Goal: Book appointment/travel/reservation

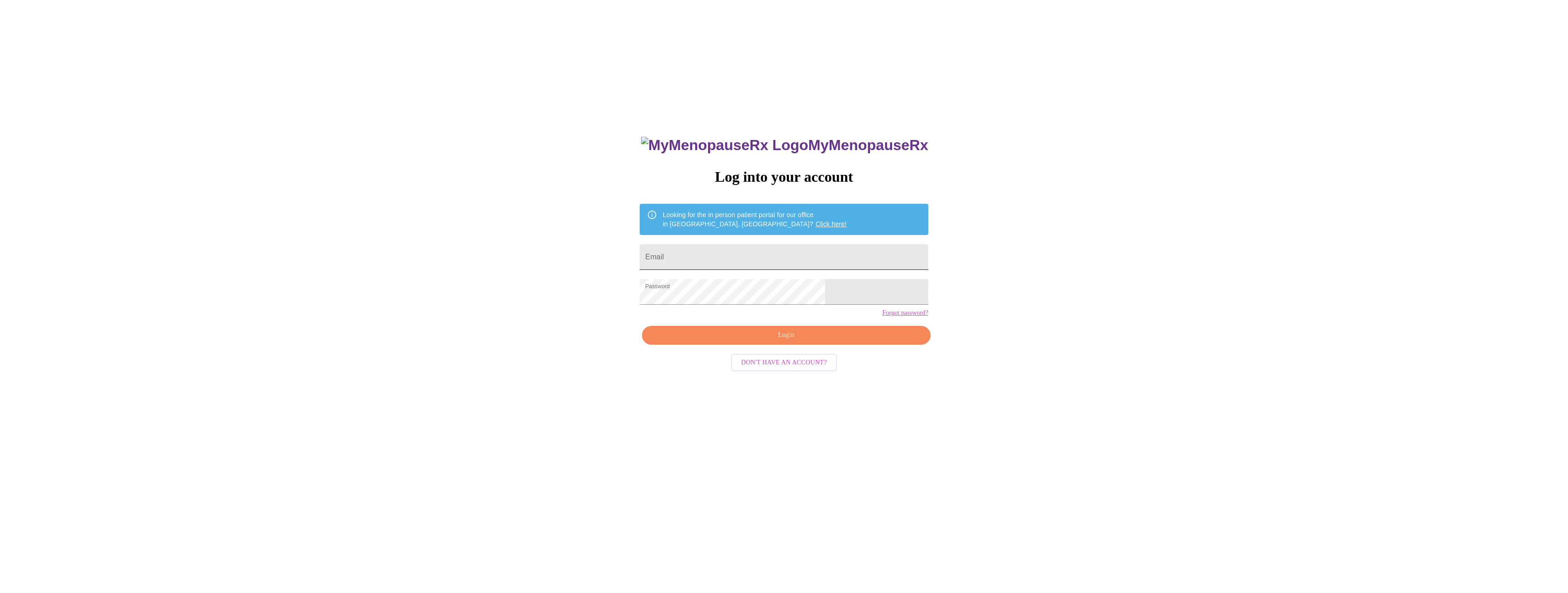
click at [726, 258] on input "Email" at bounding box center [784, 257] width 288 height 26
type input "amywendt74@gmail.com"
click at [789, 341] on span "Login" at bounding box center [786, 335] width 267 height 12
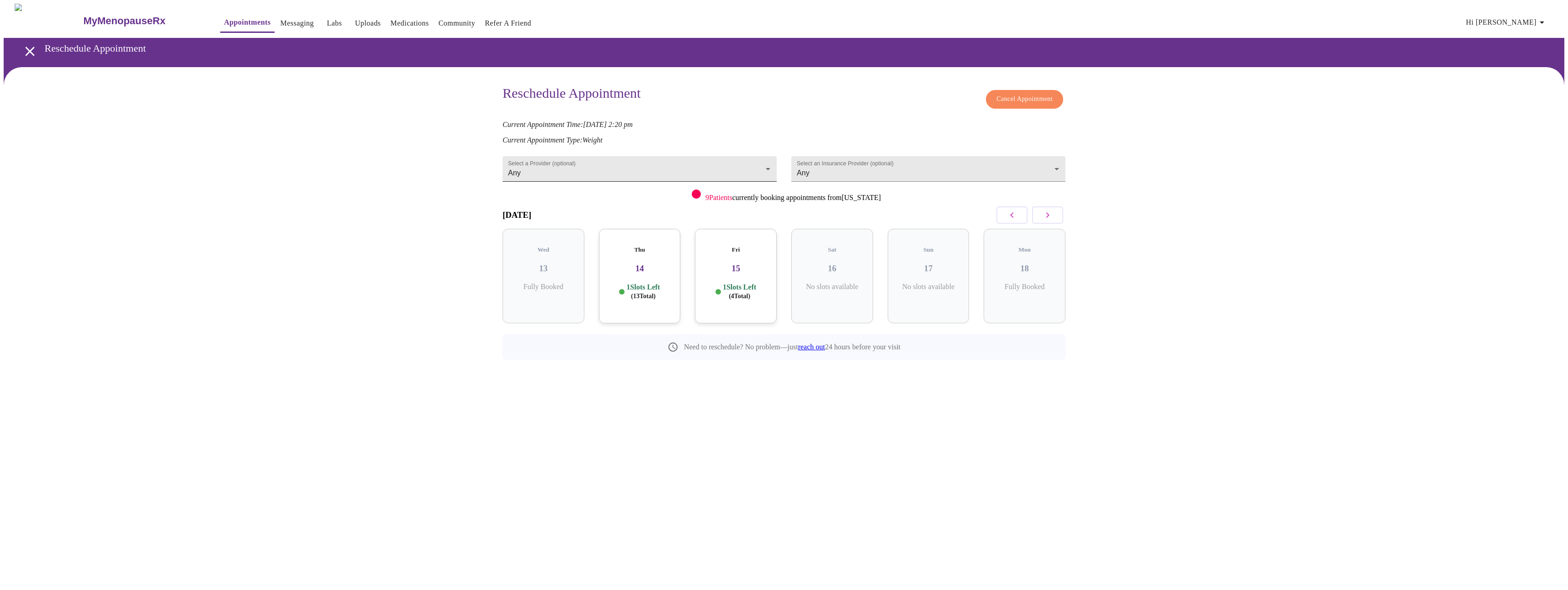
click at [767, 166] on body "MyMenopauseRx Appointments Messaging Labs Uploads Medications Community Refer a…" at bounding box center [784, 202] width 1561 height 397
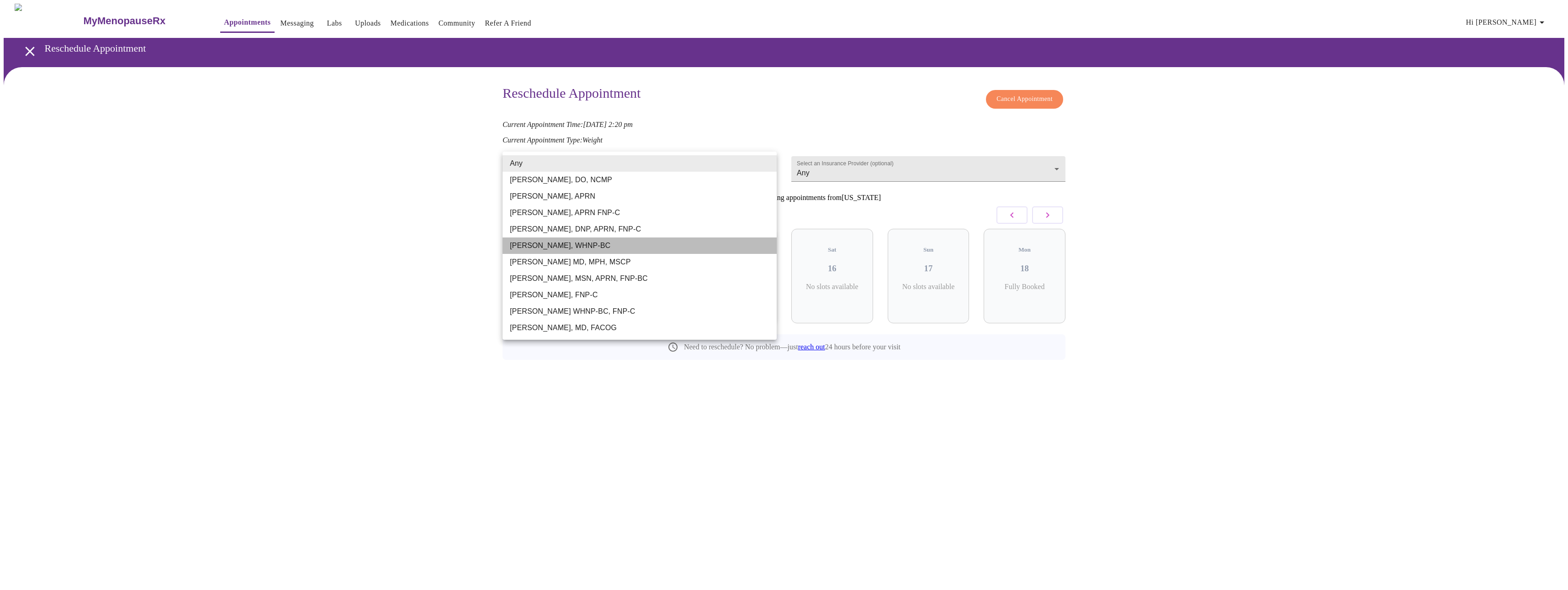
click at [590, 249] on li "[PERSON_NAME], WHNP-BC" at bounding box center [639, 245] width 274 height 16
type input "[PERSON_NAME], WHNP-BC"
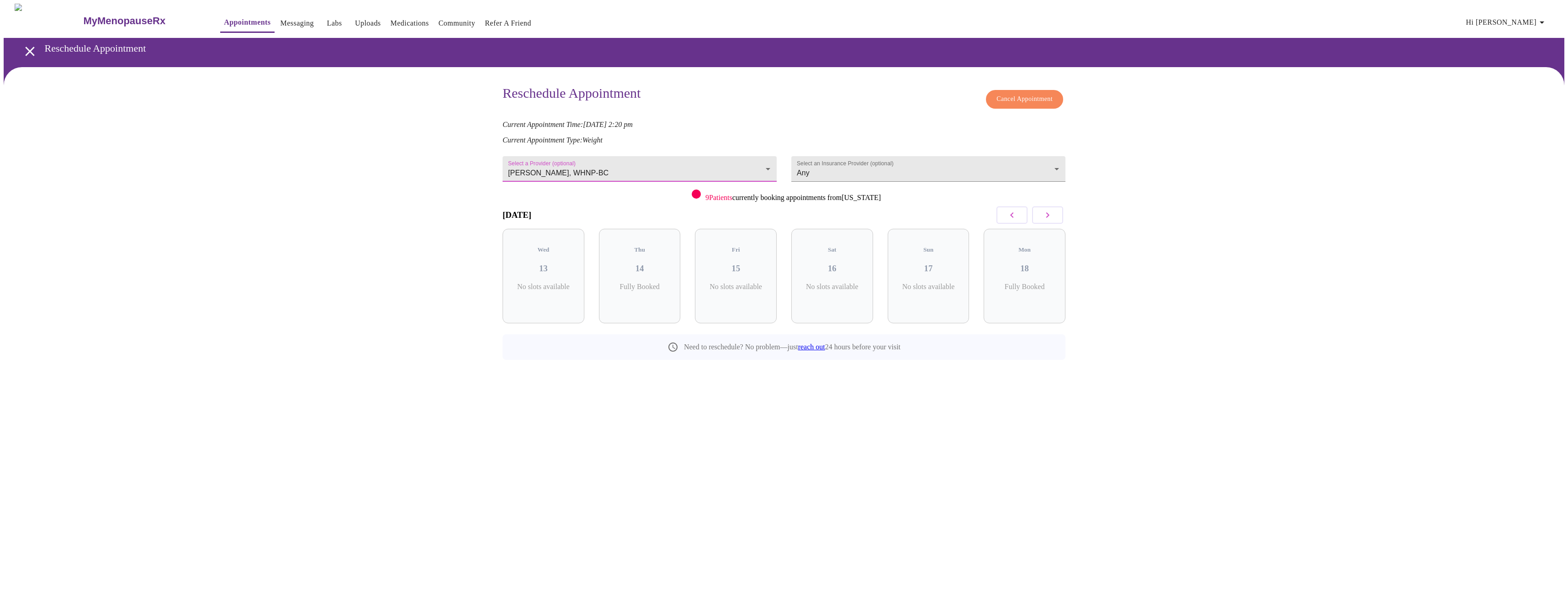
click at [1048, 209] on icon "button" at bounding box center [1048, 215] width 11 height 11
click at [1056, 221] on button "button" at bounding box center [1048, 215] width 31 height 18
click at [30, 49] on icon "open drawer" at bounding box center [30, 52] width 16 height 16
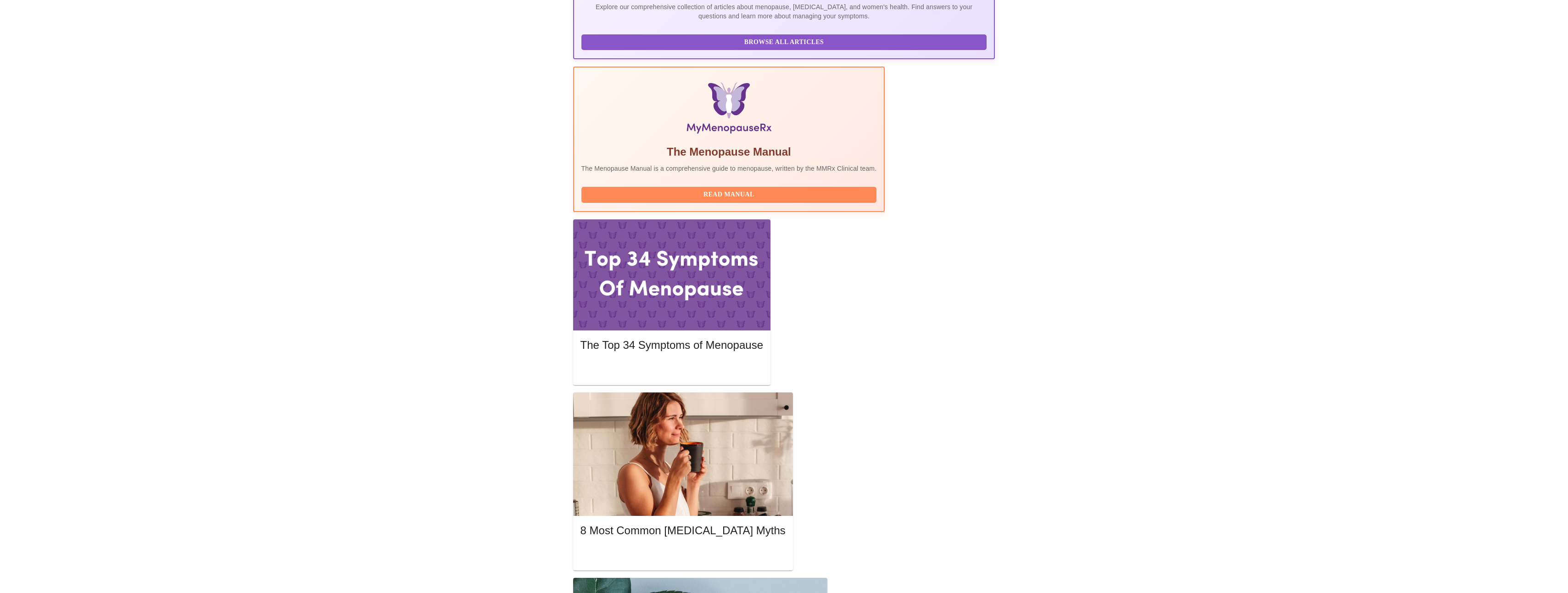
scroll to position [260, 0]
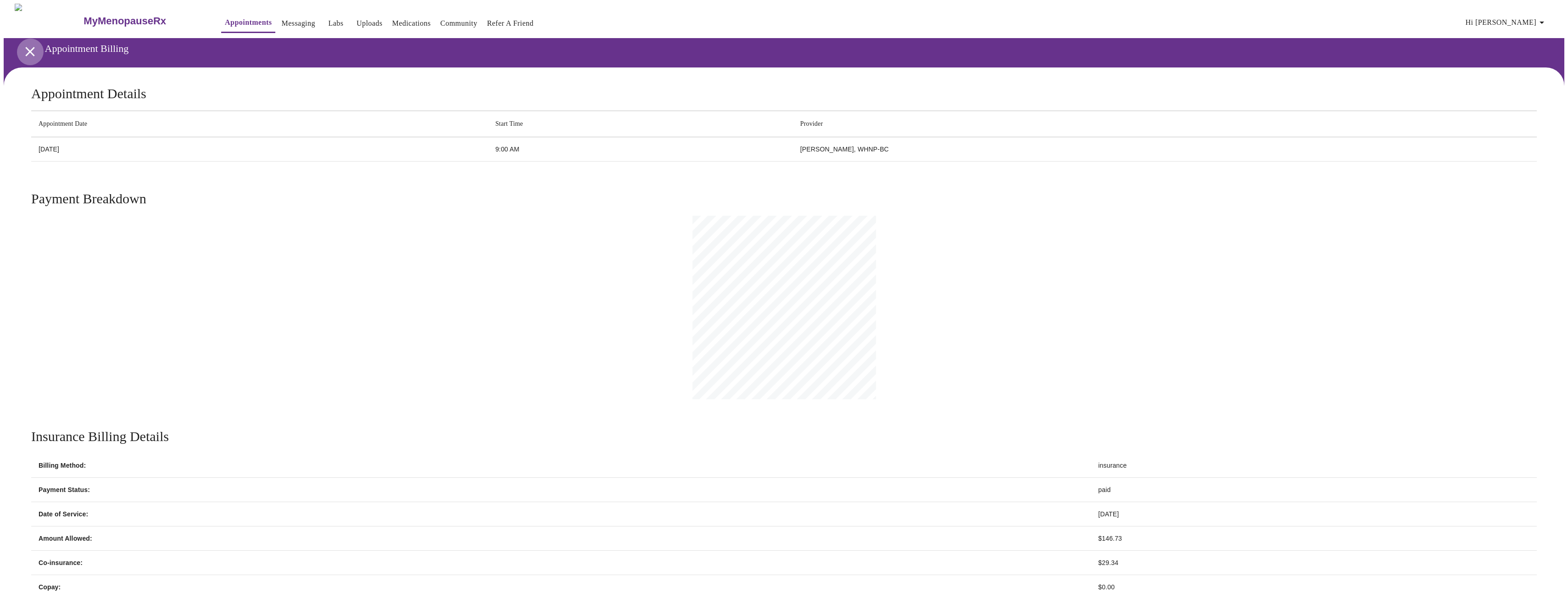
click at [26, 49] on icon "open drawer" at bounding box center [29, 51] width 9 height 9
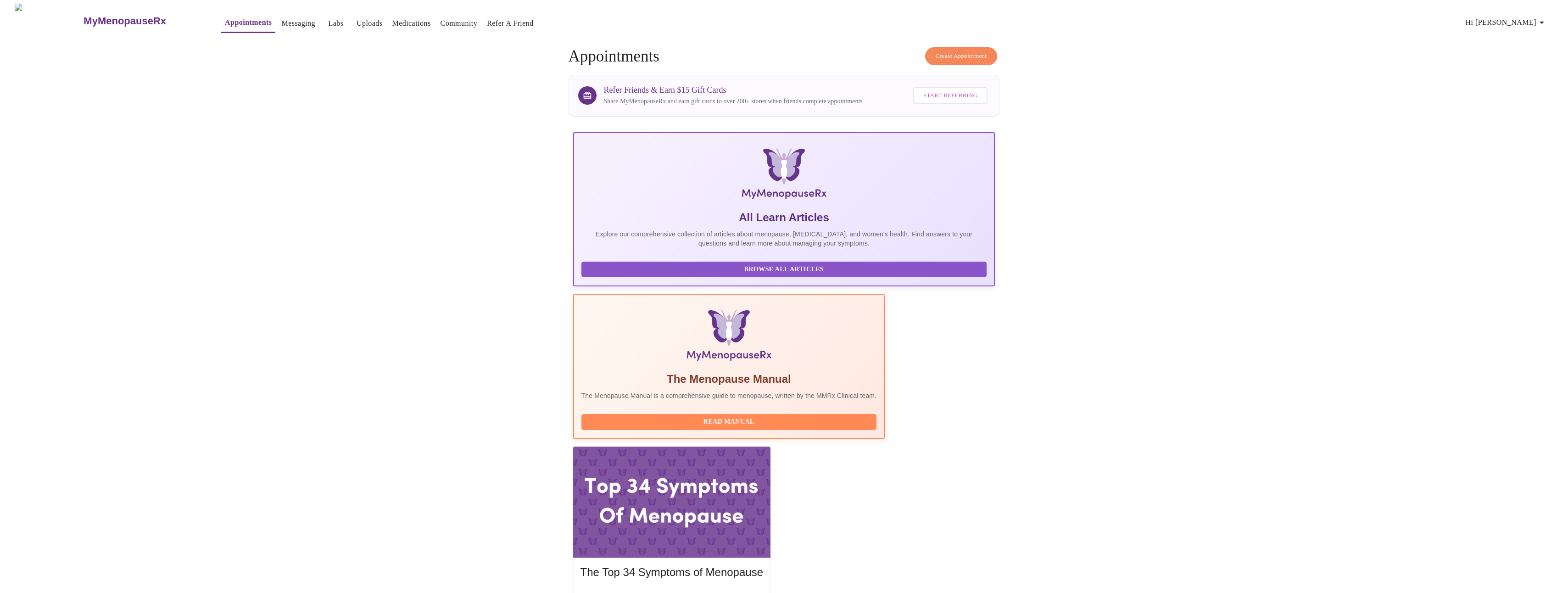
click at [957, 53] on span "Create Appointment" at bounding box center [961, 56] width 51 height 10
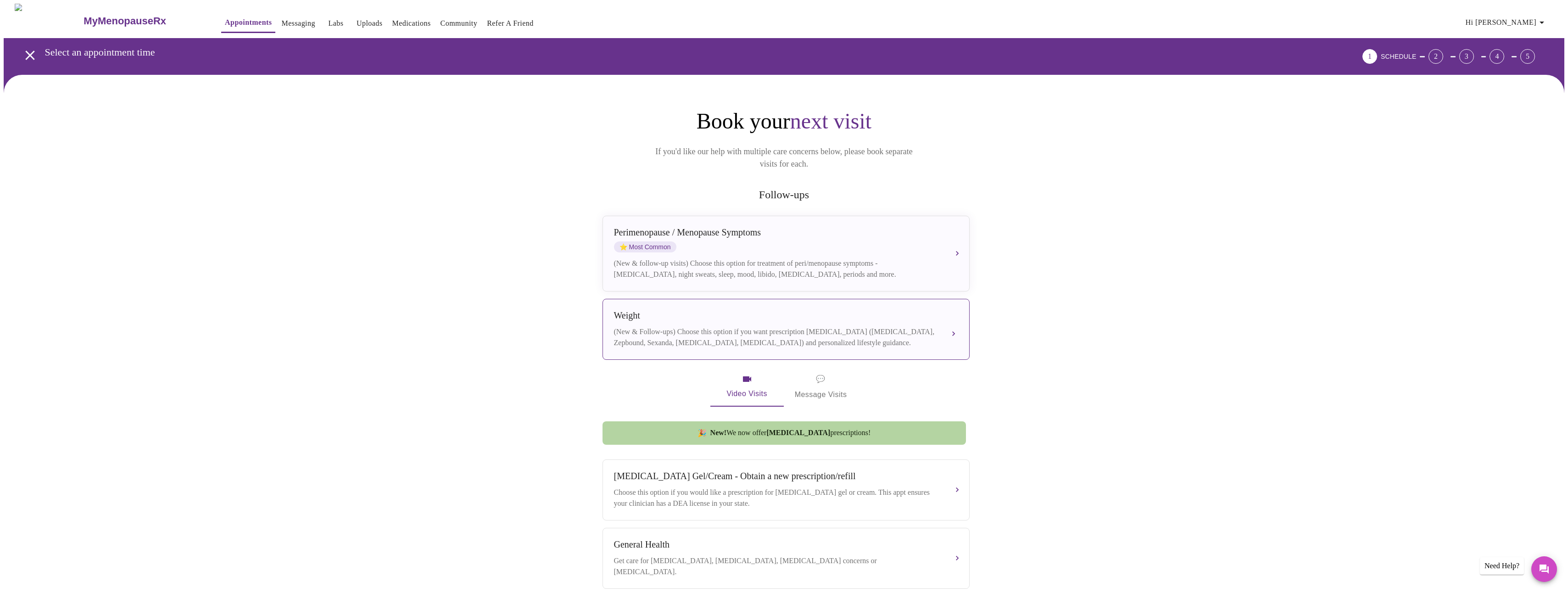
click at [787, 334] on div "(New & Follow-ups) Choose this option if you want prescription [MEDICAL_DATA] (…" at bounding box center [777, 337] width 326 height 22
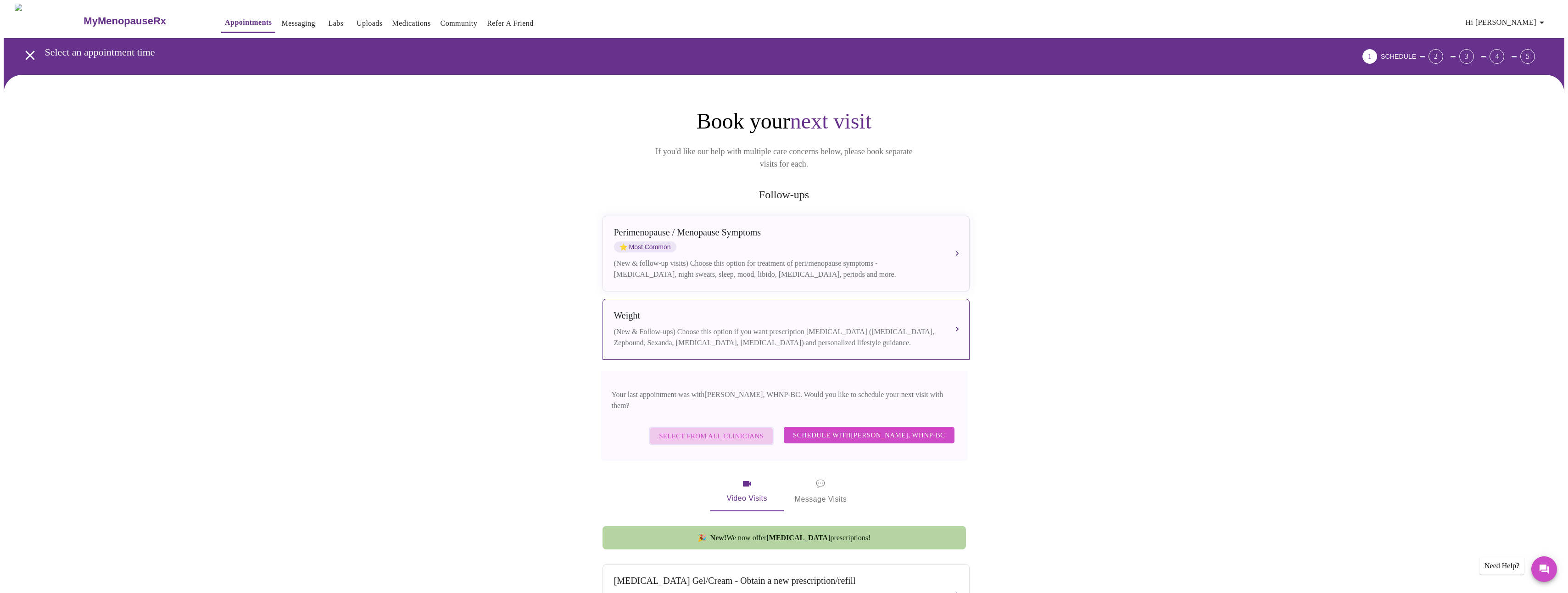
click at [739, 430] on span "Select from All Clinicians" at bounding box center [711, 435] width 105 height 12
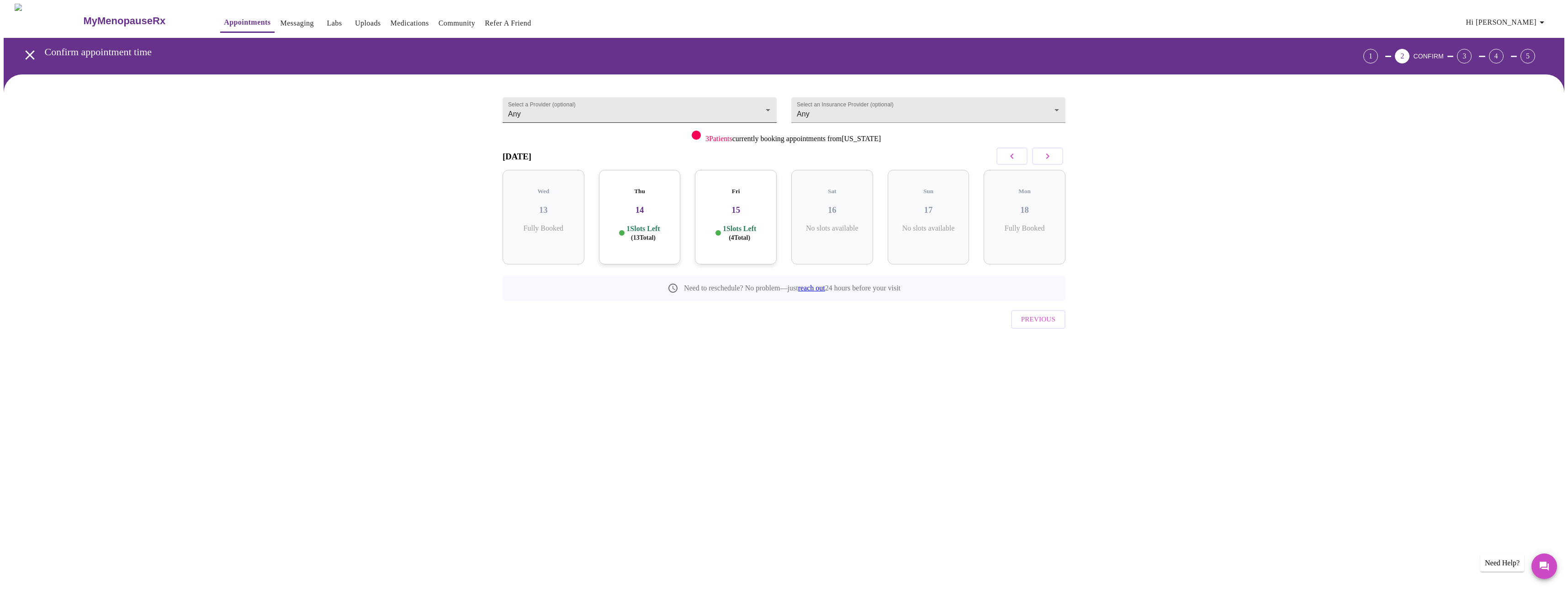
click at [766, 111] on body "MyMenopauseRx Appointments Messaging Labs Uploads Medications Community Refer a…" at bounding box center [784, 188] width 1561 height 370
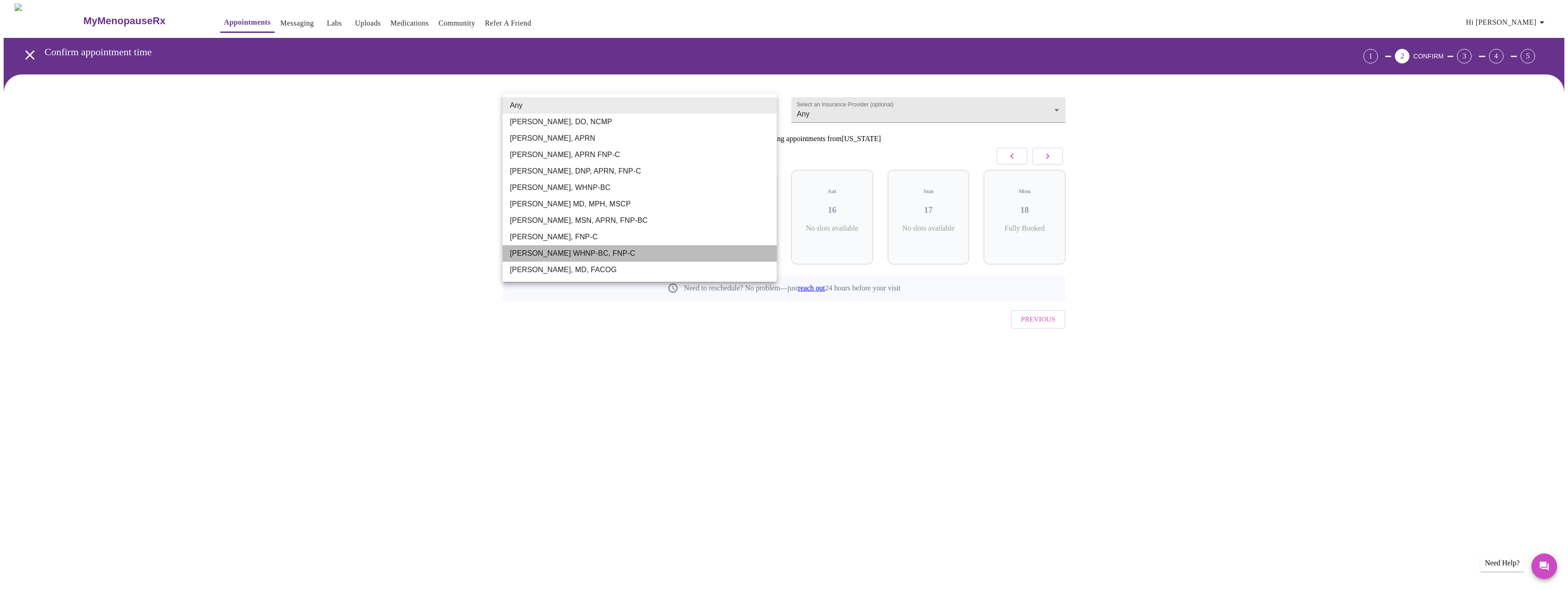
click at [585, 255] on li "[PERSON_NAME] WHNP-BC, FNP-C" at bounding box center [639, 254] width 274 height 16
type input "[PERSON_NAME] WHNP-BC, FNP-C"
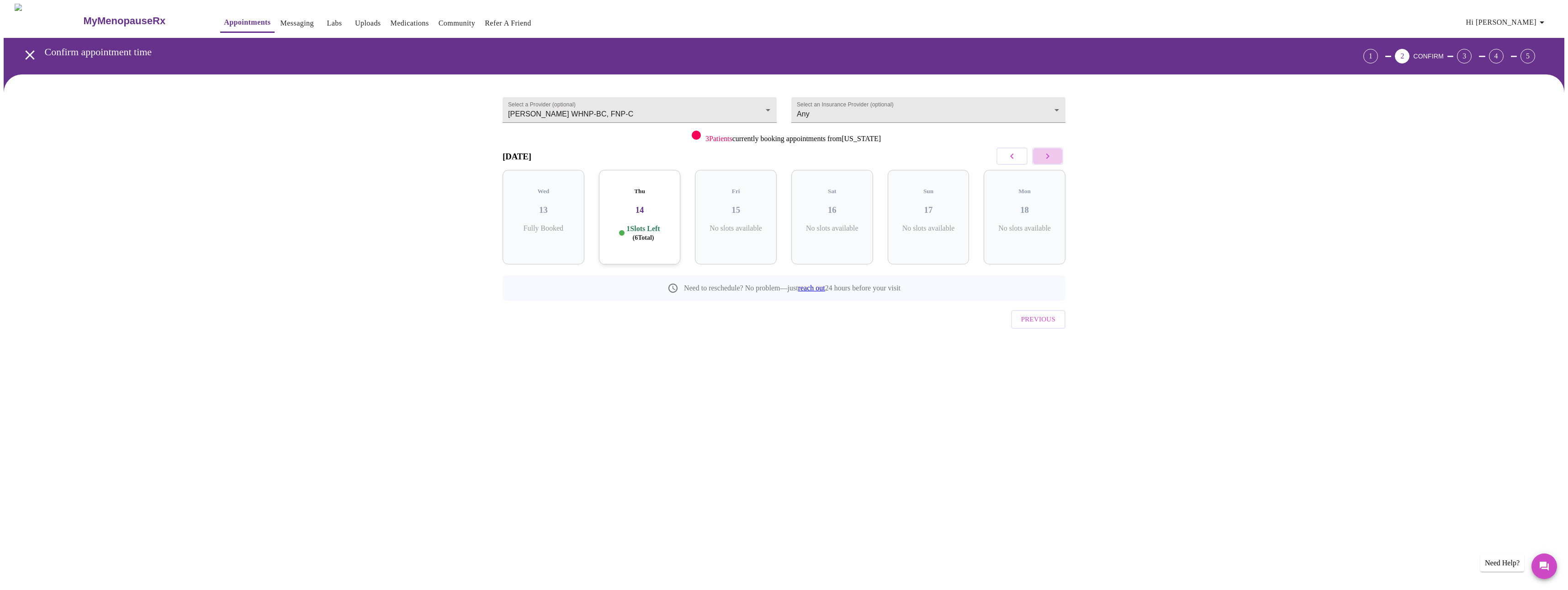
click at [1052, 157] on icon "button" at bounding box center [1048, 156] width 11 height 11
click at [833, 209] on div "Thu 21 7 Slots Left ( 40 Total)" at bounding box center [832, 217] width 82 height 94
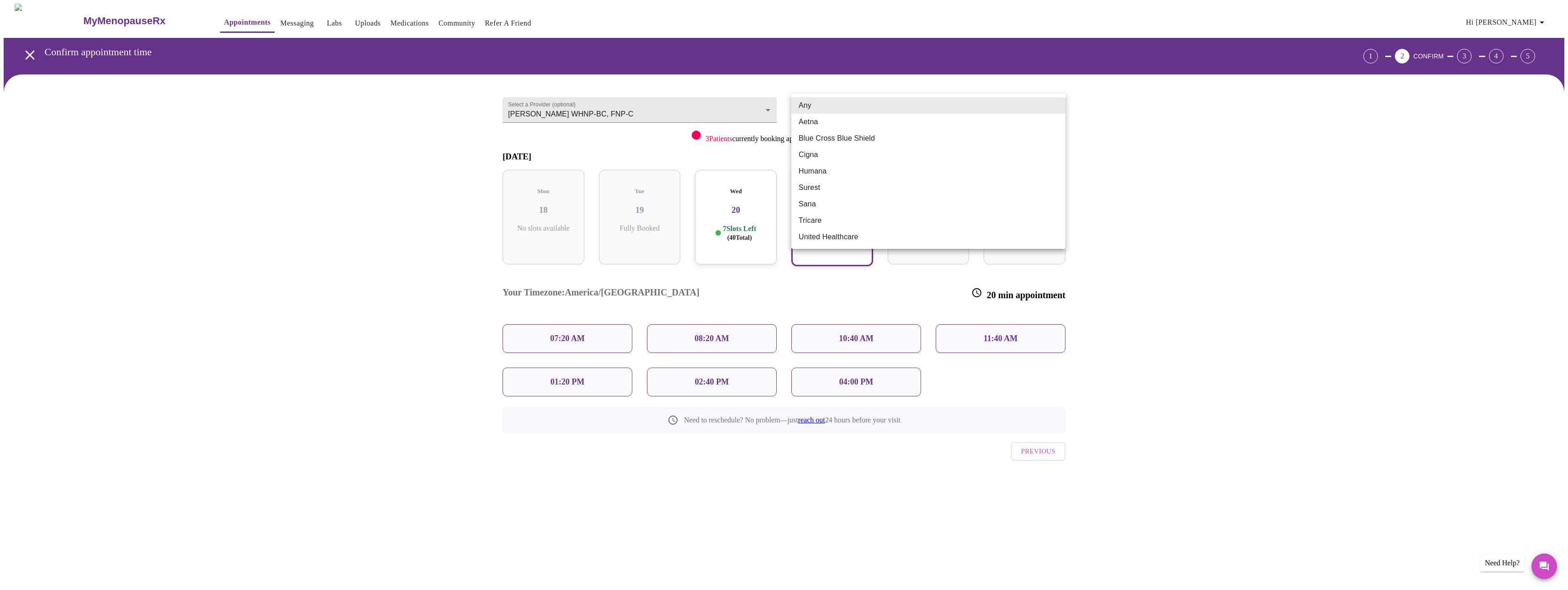
click at [832, 106] on body "MyMenopauseRx Appointments Messaging Labs Uploads Medications Community Refer a…" at bounding box center [784, 254] width 1561 height 502
click at [814, 138] on li "Blue Cross Blue Shield" at bounding box center [928, 138] width 274 height 16
type input "Blue Cross Blue Shield"
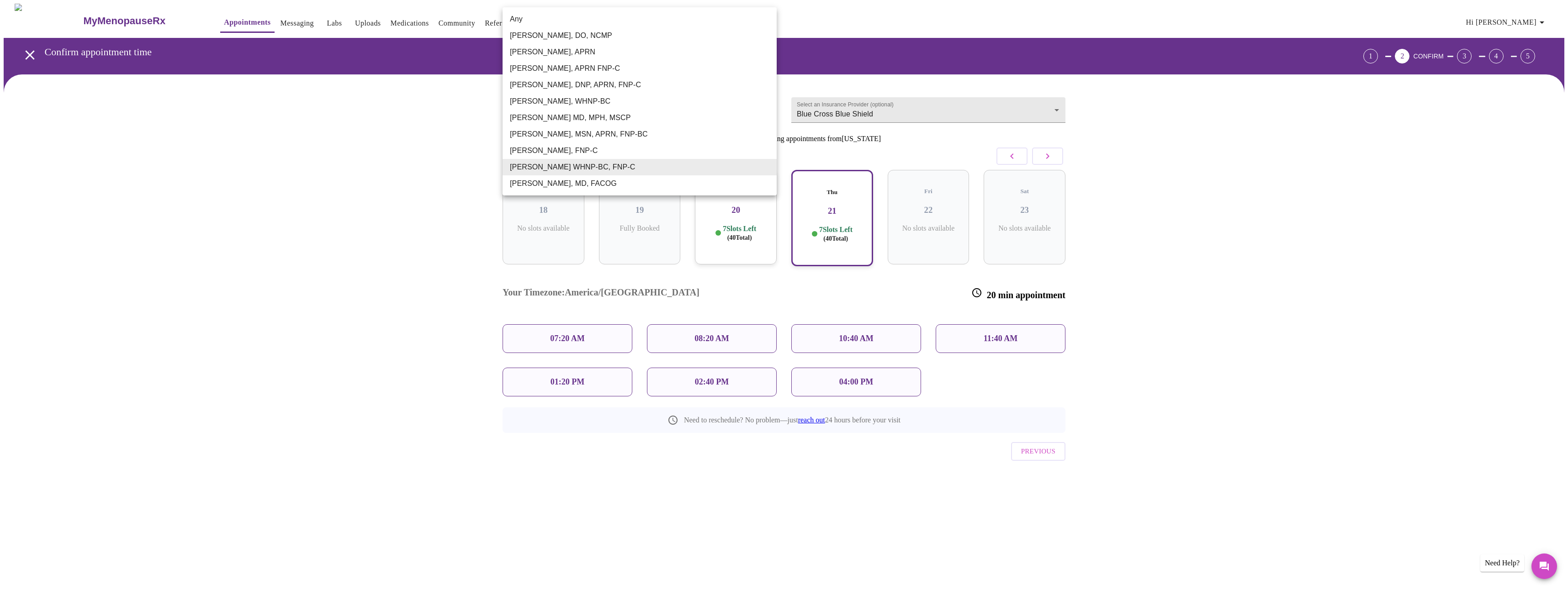
click at [763, 101] on body "MyMenopauseRx Appointments Messaging Labs Uploads Medications Community Refer a…" at bounding box center [784, 254] width 1561 height 502
click at [591, 139] on li "[PERSON_NAME], MSN, APRN, FNP-BC" at bounding box center [639, 134] width 274 height 16
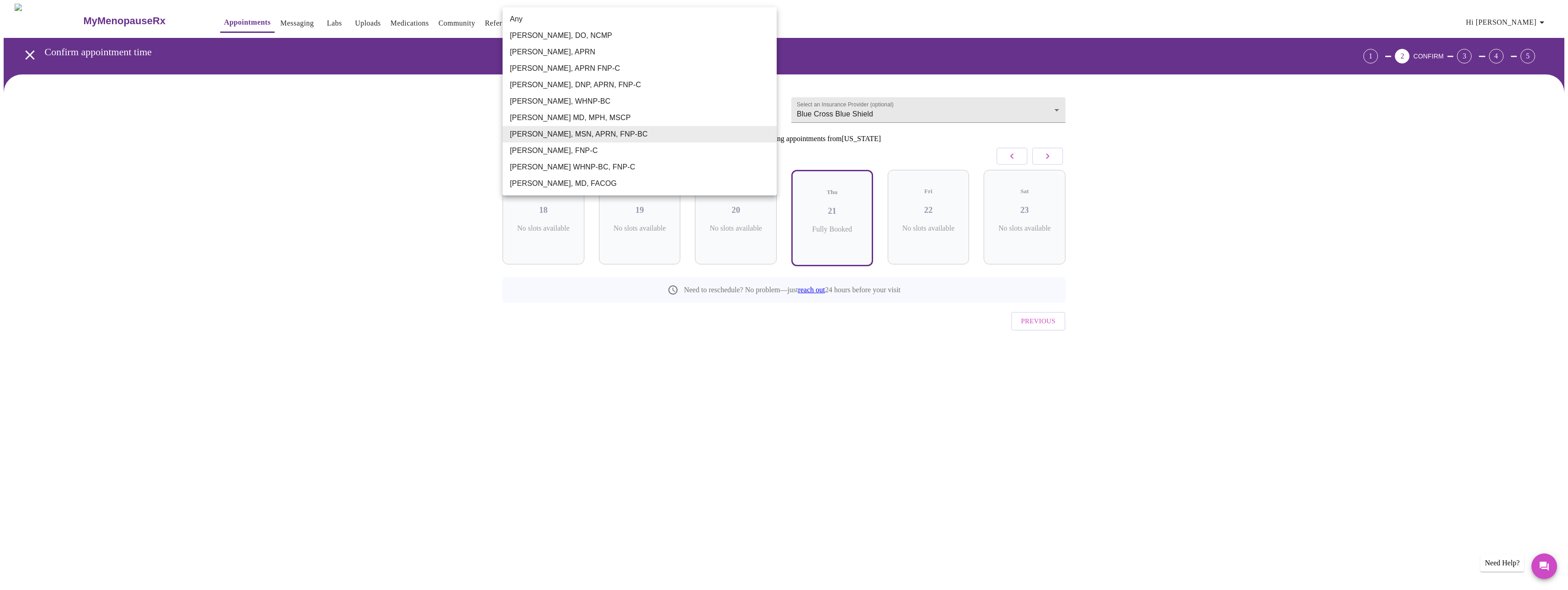
click at [670, 111] on body "MyMenopauseRx Appointments Messaging Labs Uploads Medications Community Refer a…" at bounding box center [784, 190] width 1561 height 372
click at [584, 37] on li "[PERSON_NAME], DO, NCMP" at bounding box center [639, 35] width 274 height 16
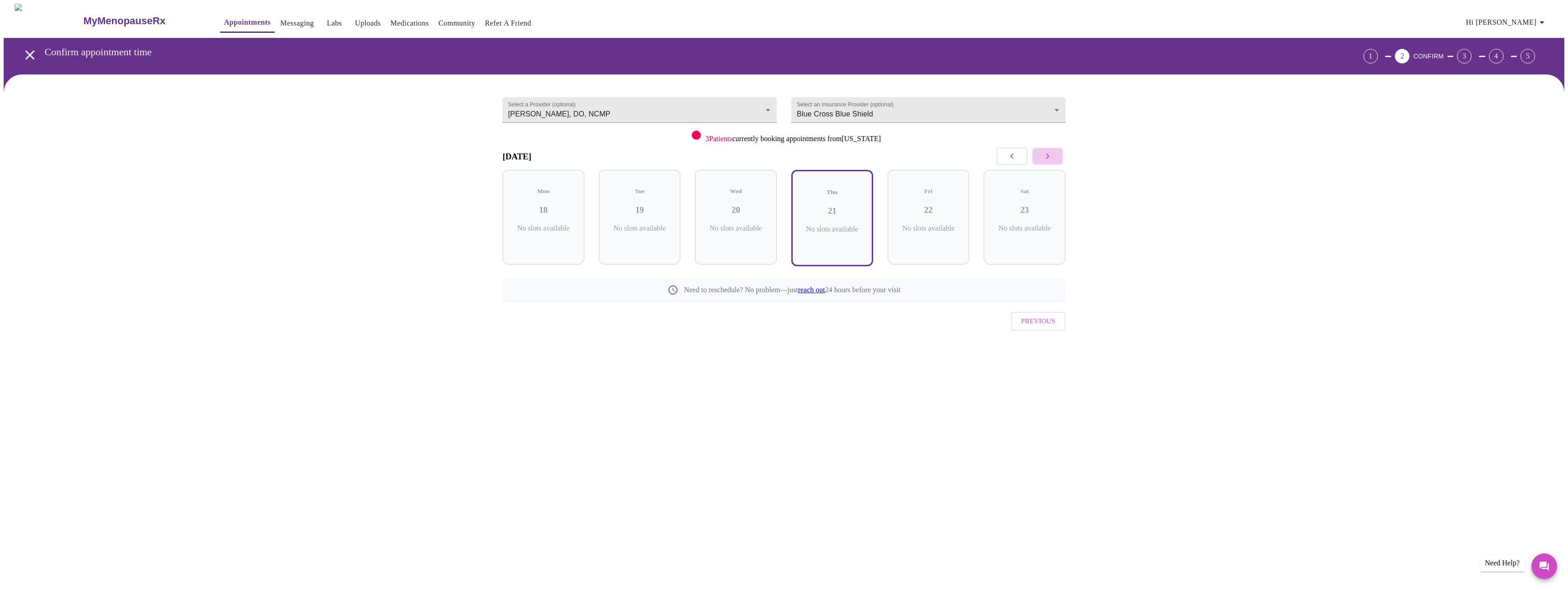
click at [1046, 157] on icon "button" at bounding box center [1048, 156] width 11 height 11
click at [1044, 162] on button "button" at bounding box center [1048, 156] width 31 height 18
click at [1046, 161] on icon "button" at bounding box center [1048, 156] width 11 height 11
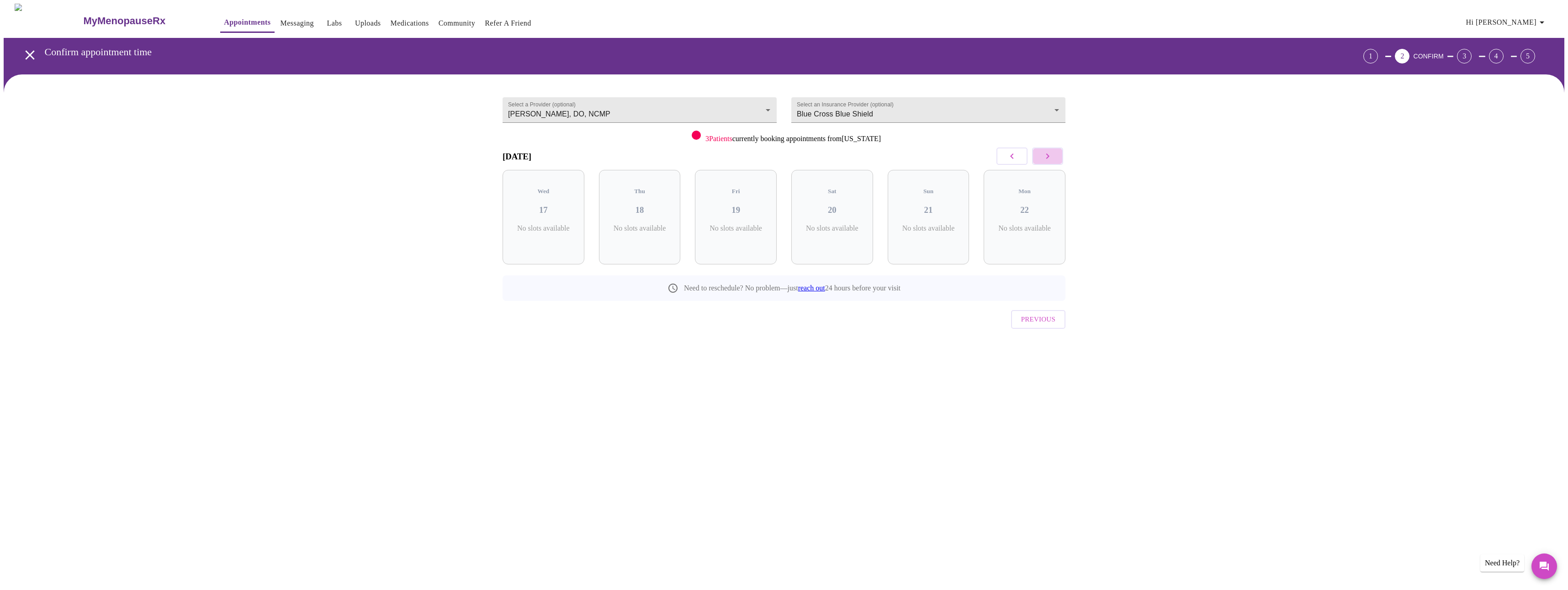
click at [1046, 161] on icon "button" at bounding box center [1048, 156] width 11 height 11
click at [760, 102] on body "MyMenopauseRx Appointments Messaging Labs Uploads Medications Community Refer a…" at bounding box center [784, 188] width 1561 height 370
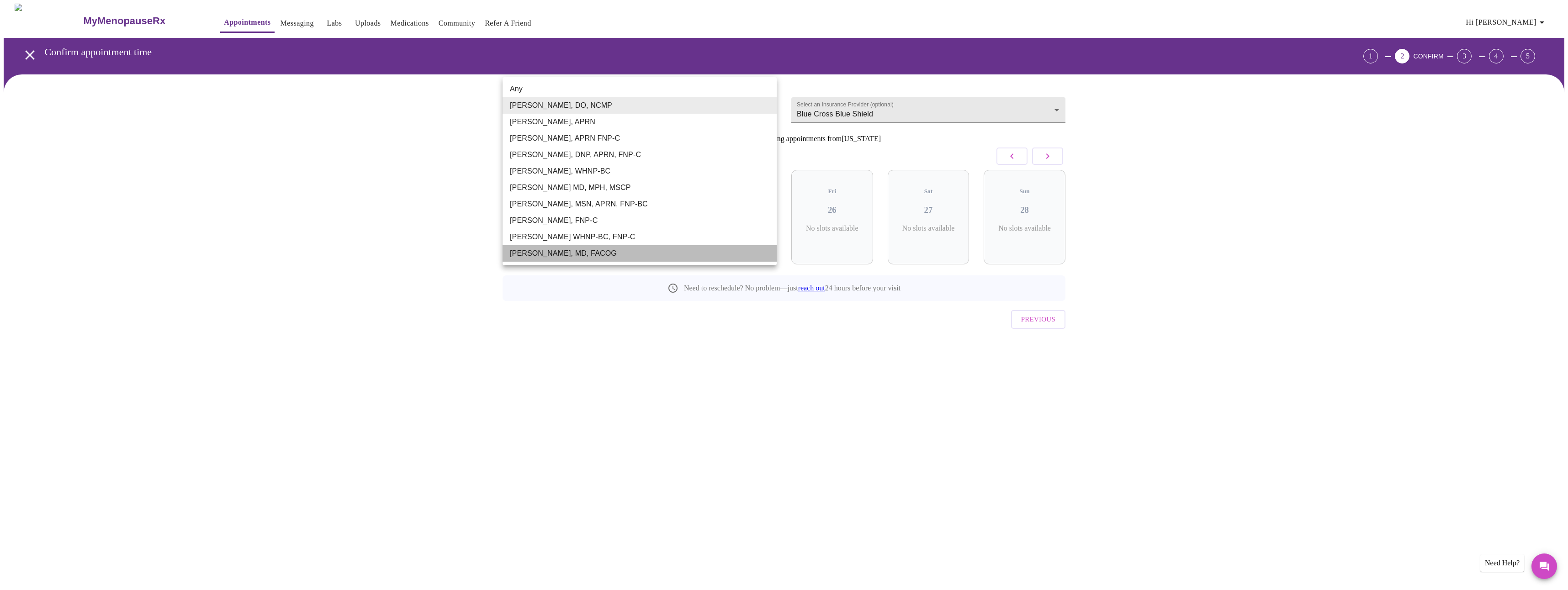
click at [584, 256] on li "[PERSON_NAME], MD, FACOG" at bounding box center [639, 254] width 274 height 16
type input "[PERSON_NAME], MD, FACOG"
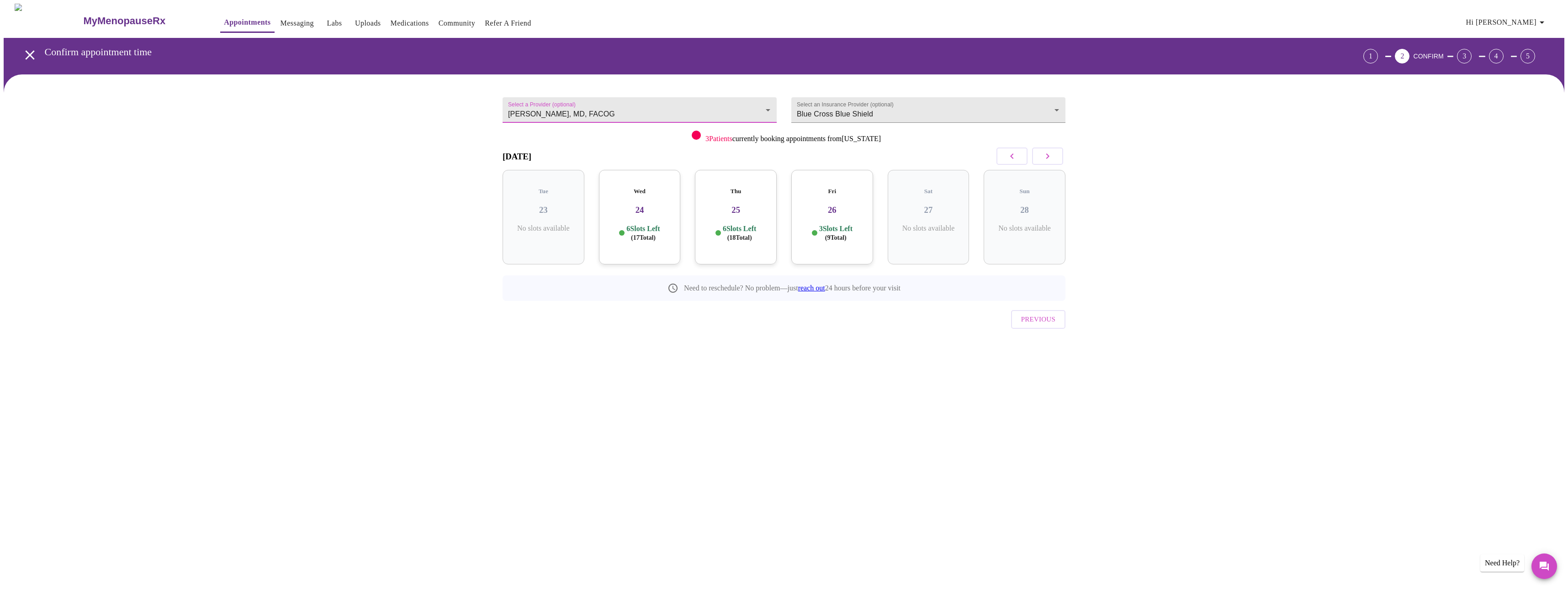
click at [29, 50] on icon "open drawer" at bounding box center [29, 54] width 9 height 9
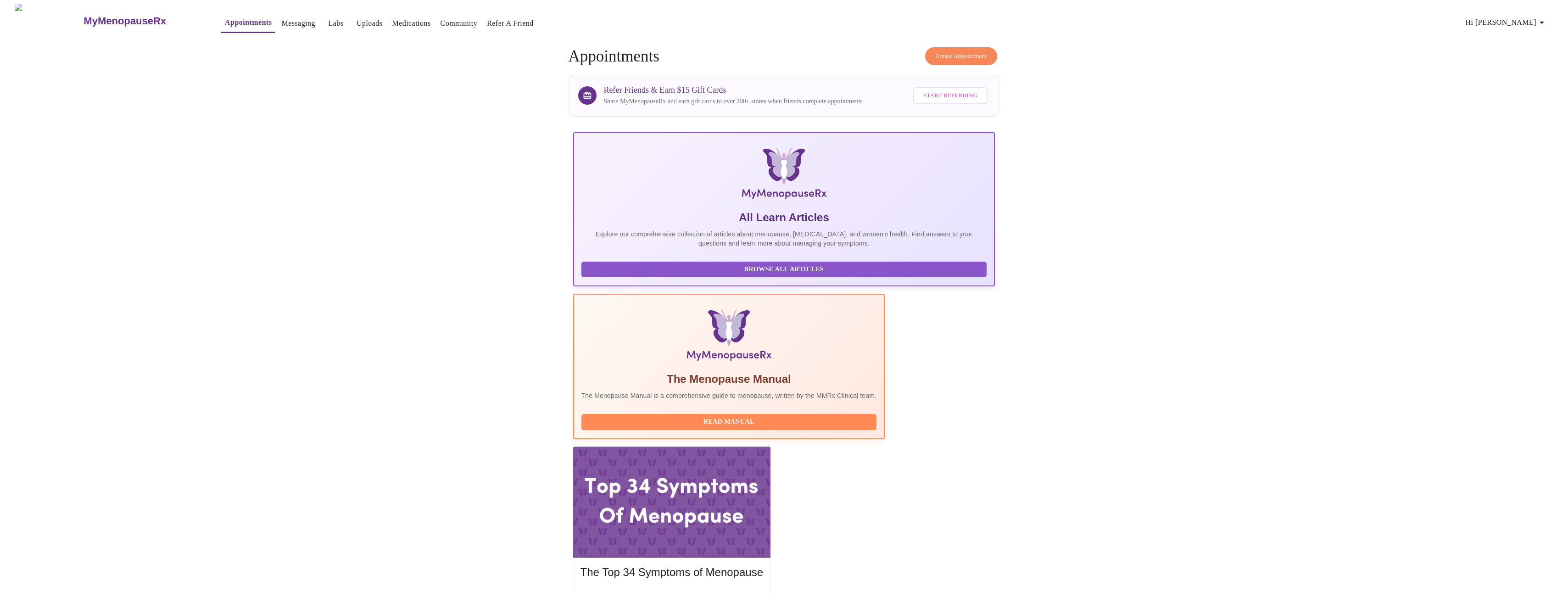
click at [281, 23] on link "Messaging" at bounding box center [298, 23] width 33 height 13
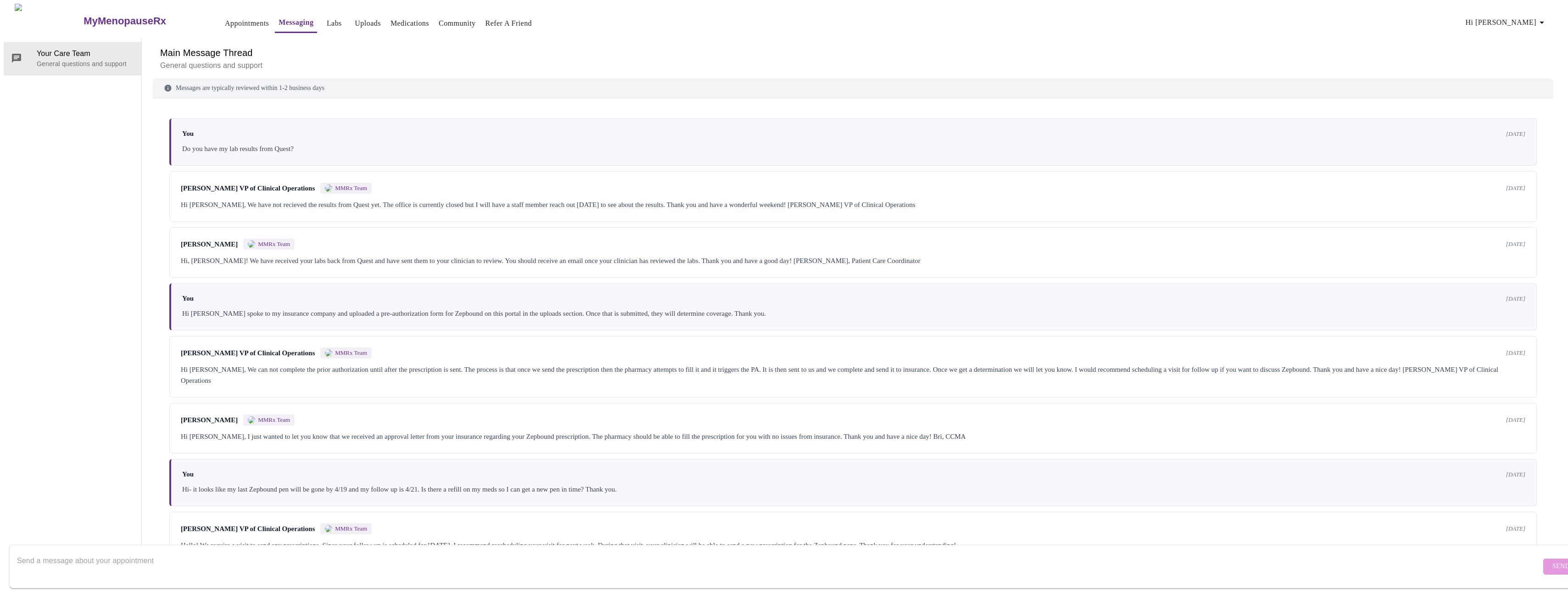
scroll to position [23, 0]
